Goal: Transaction & Acquisition: Purchase product/service

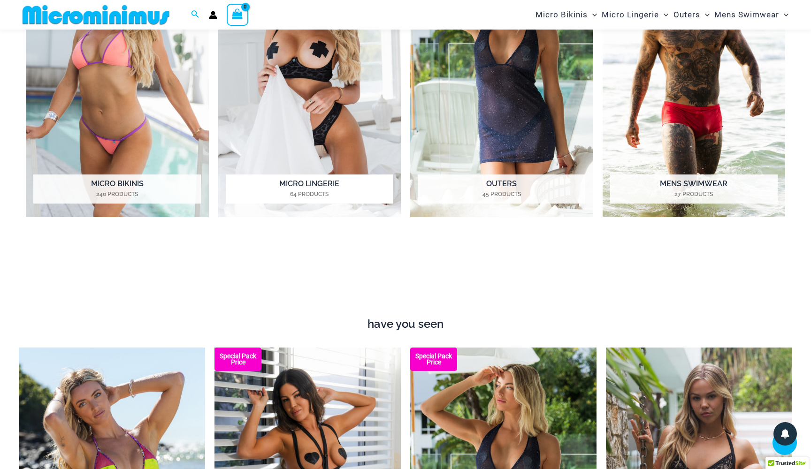
scroll to position [552, 0]
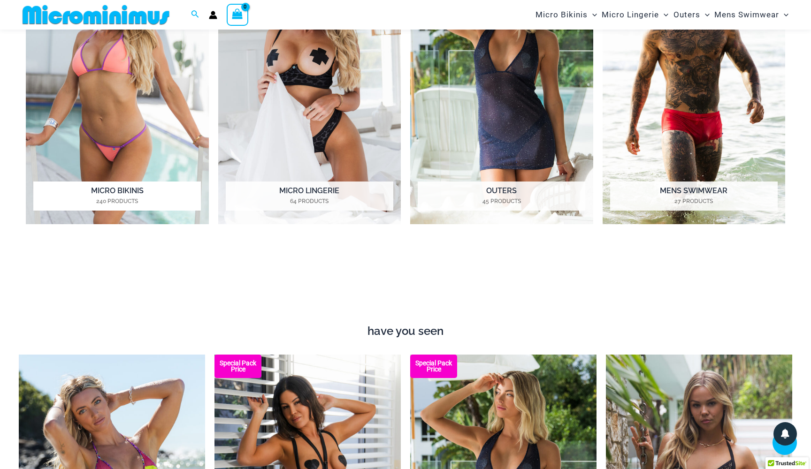
click at [159, 105] on img "Visit product category Micro Bikinis" at bounding box center [117, 84] width 183 height 281
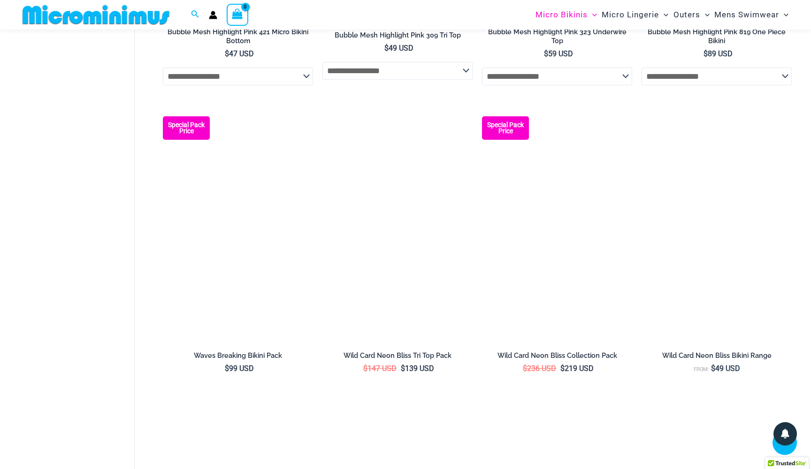
scroll to position [736, 0]
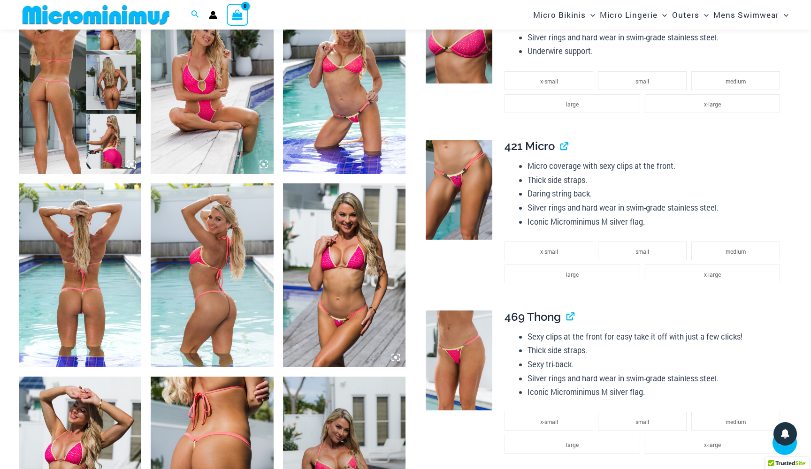
scroll to position [657, 0]
click at [312, 91] on img at bounding box center [344, 82] width 122 height 184
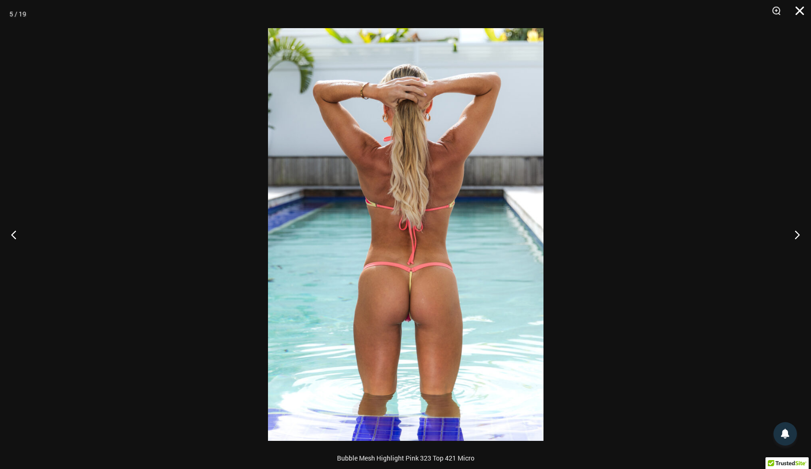
click at [802, 12] on button "Close" at bounding box center [796, 14] width 23 height 28
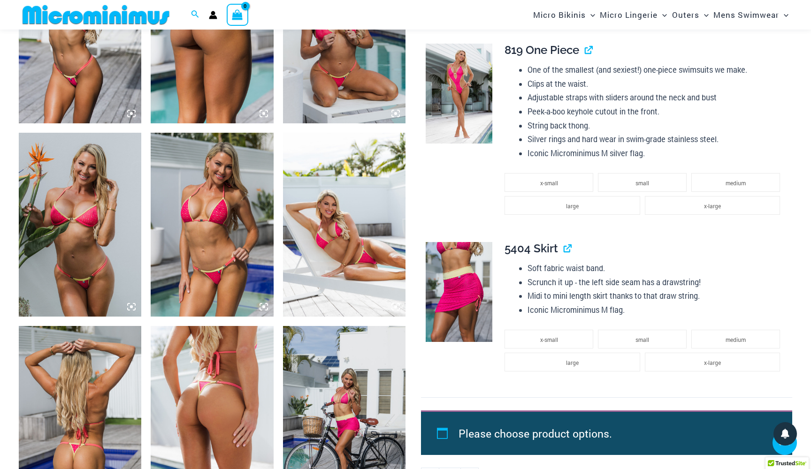
scroll to position [1092, 0]
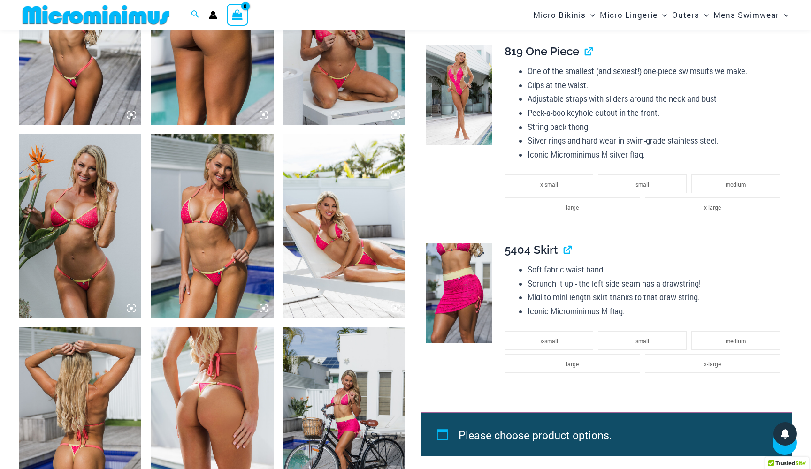
click at [480, 282] on img at bounding box center [459, 294] width 67 height 100
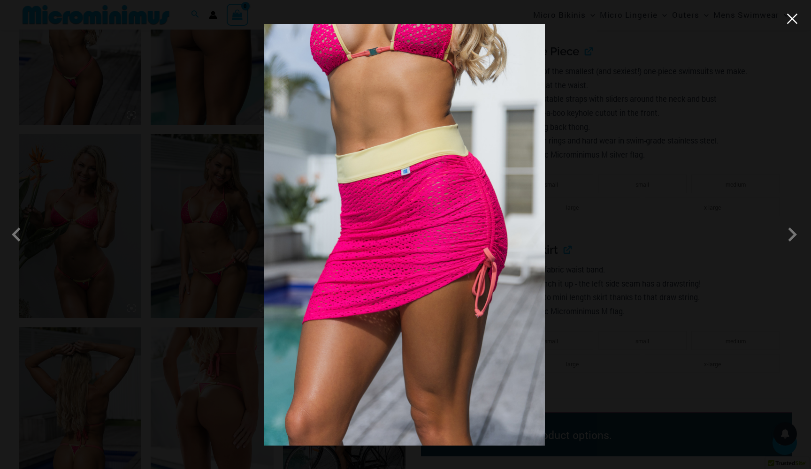
click at [792, 15] on button "Close" at bounding box center [792, 19] width 14 height 14
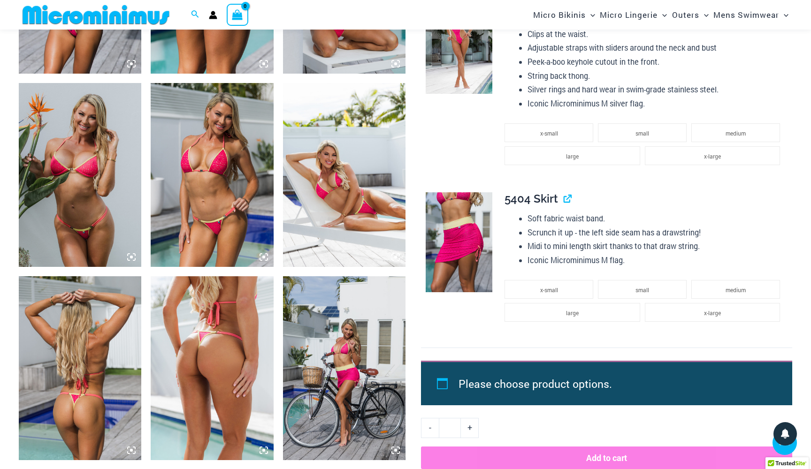
scroll to position [1145, 0]
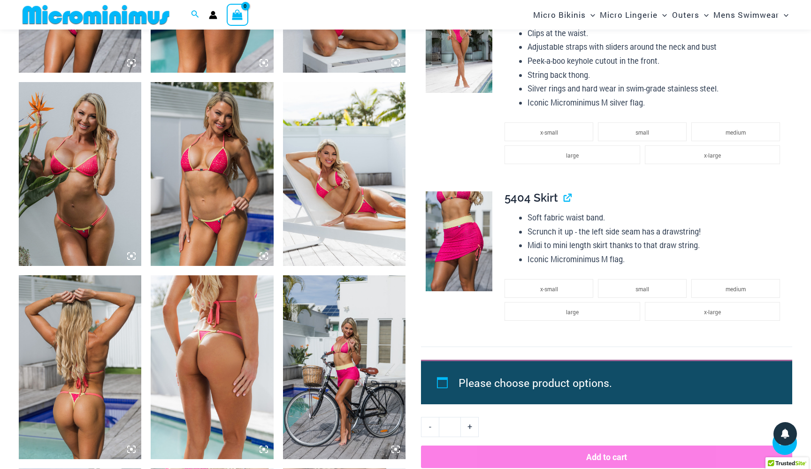
click at [347, 420] on img at bounding box center [344, 367] width 122 height 184
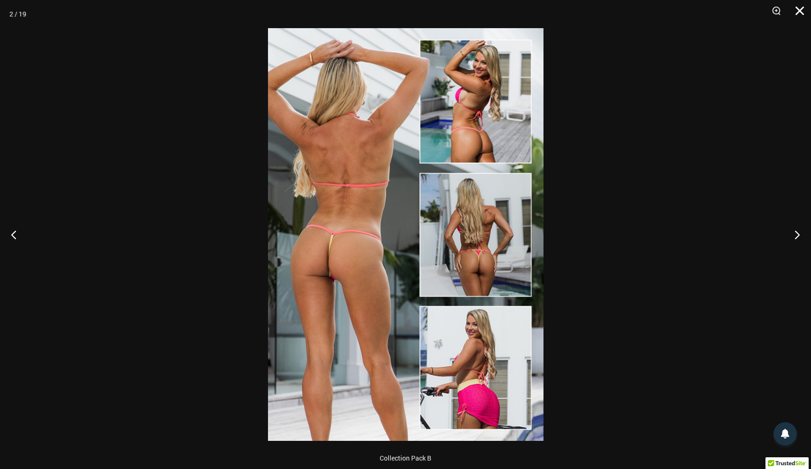
click at [803, 11] on button "Close" at bounding box center [796, 14] width 23 height 28
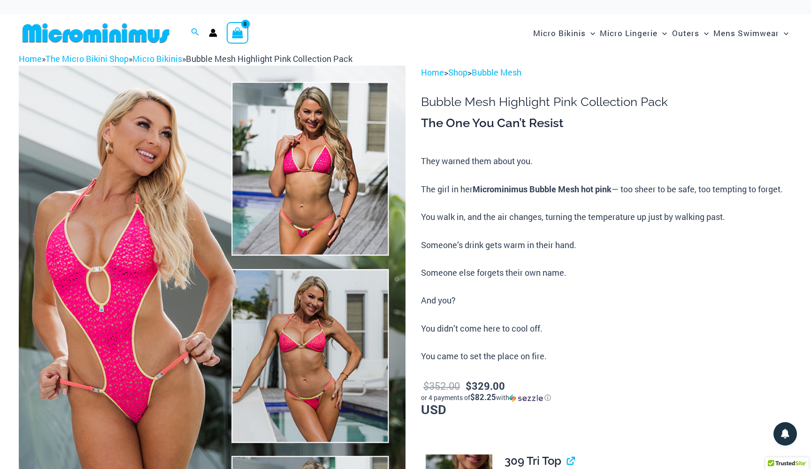
scroll to position [0, 0]
click at [169, 60] on link "Micro Bikinis" at bounding box center [157, 58] width 50 height 11
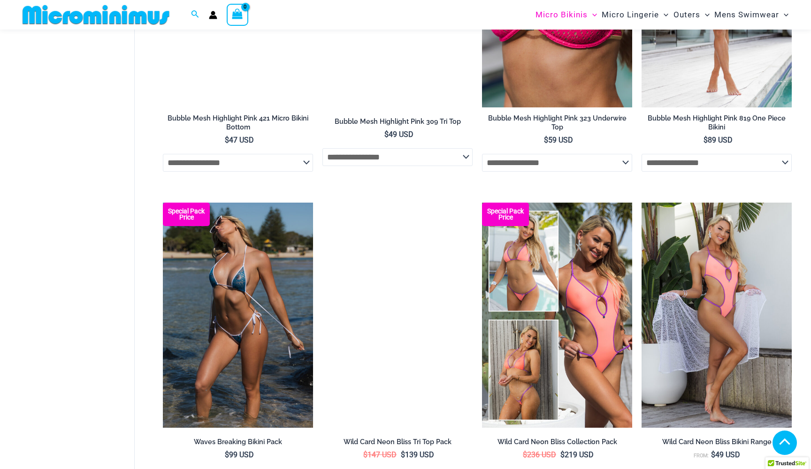
scroll to position [910, 0]
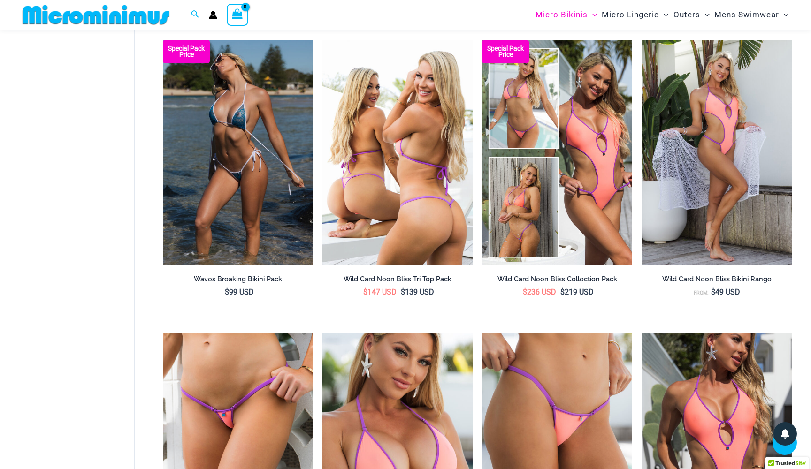
click at [405, 140] on img at bounding box center [397, 152] width 150 height 225
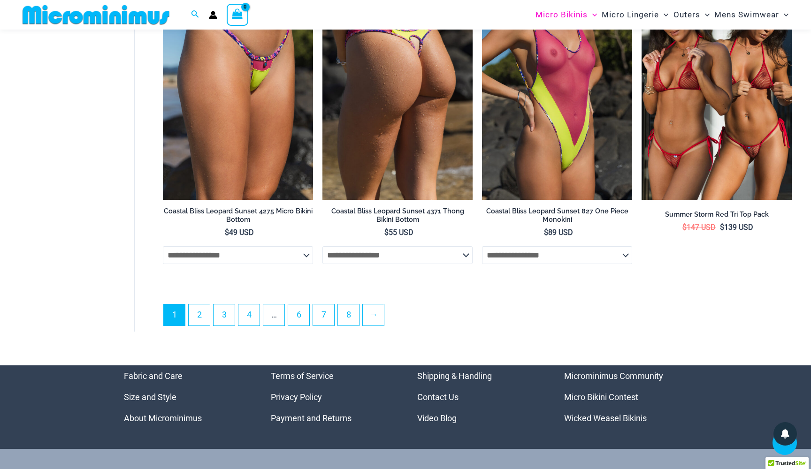
scroll to position [2541, 0]
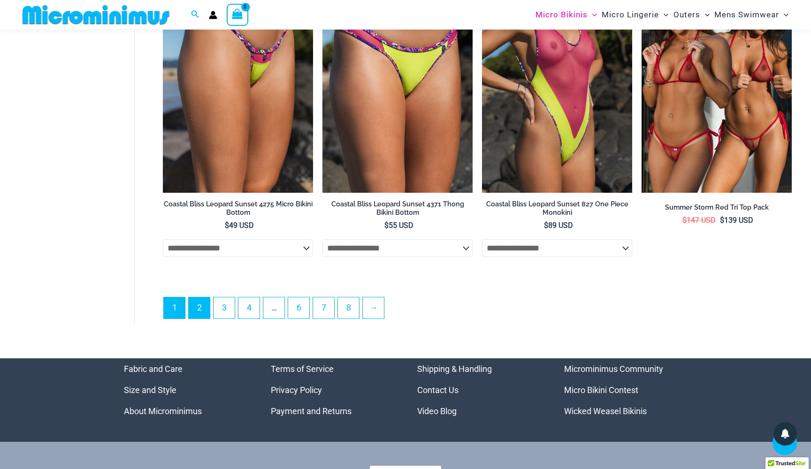
click at [208, 305] on link "2" at bounding box center [199, 308] width 21 height 21
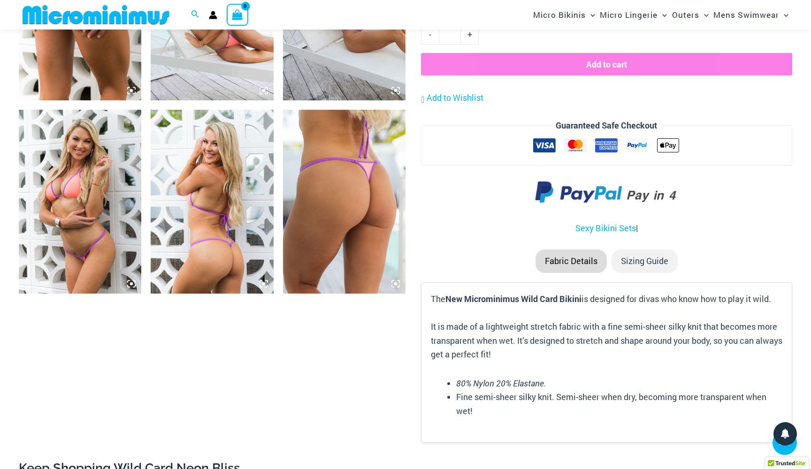
scroll to position [1153, 0]
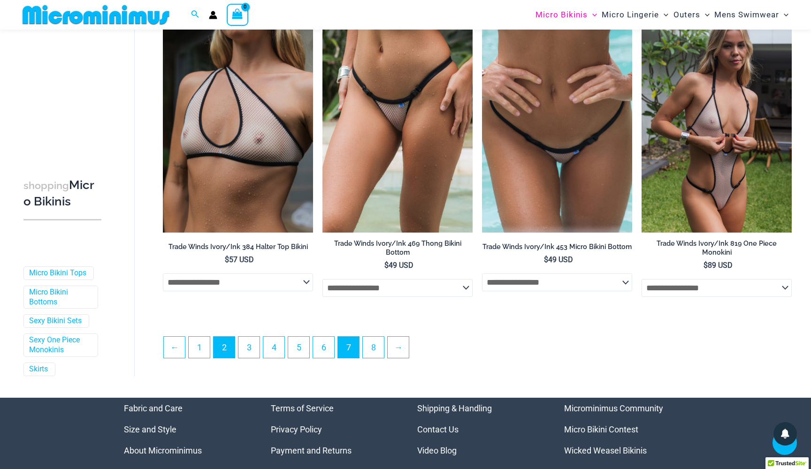
scroll to position [2316, 0]
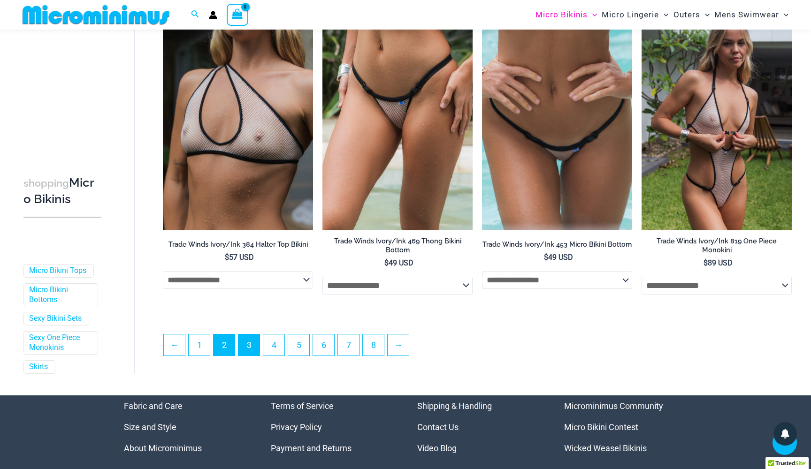
click at [258, 356] on link "3" at bounding box center [248, 345] width 21 height 21
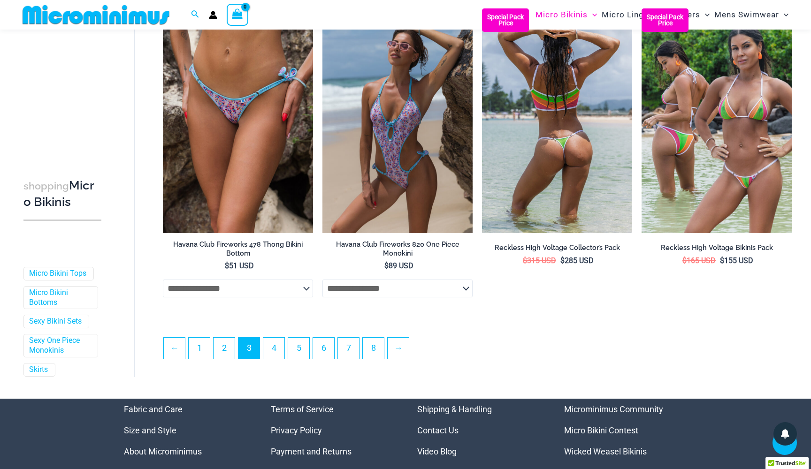
scroll to position [2319, 0]
